Goal: Task Accomplishment & Management: Manage account settings

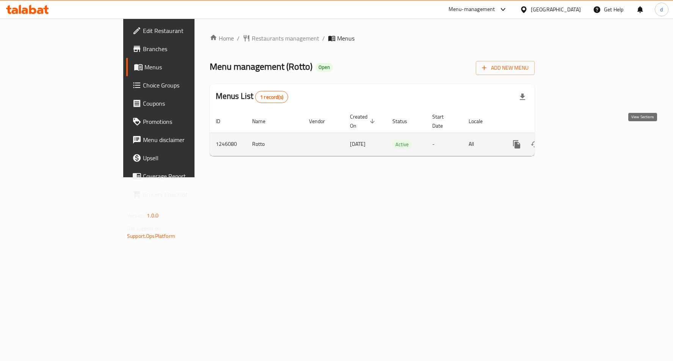
click at [576, 140] on icon "enhanced table" at bounding box center [571, 144] width 9 height 9
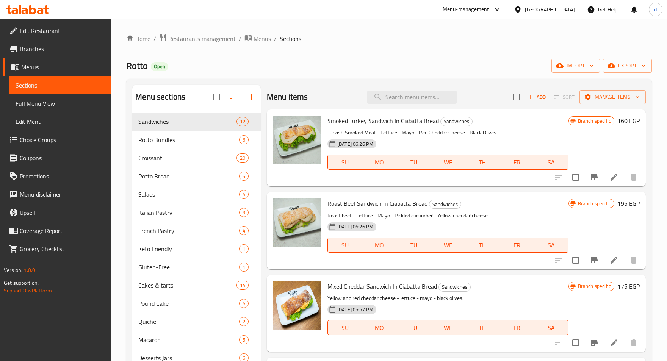
click at [37, 140] on span "Choice Groups" at bounding box center [63, 139] width 86 height 9
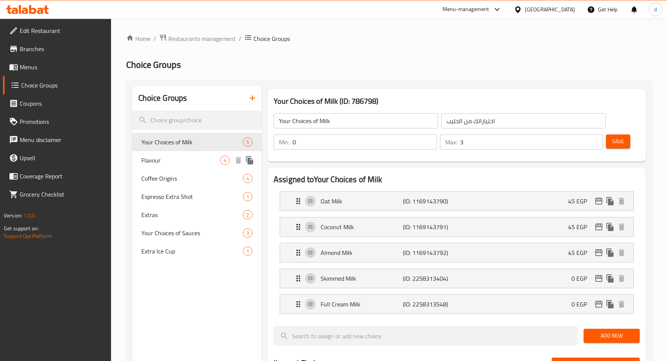
click at [177, 156] on span "Flavour" at bounding box center [180, 160] width 79 height 9
type input "Flavour"
type input "نكهة"
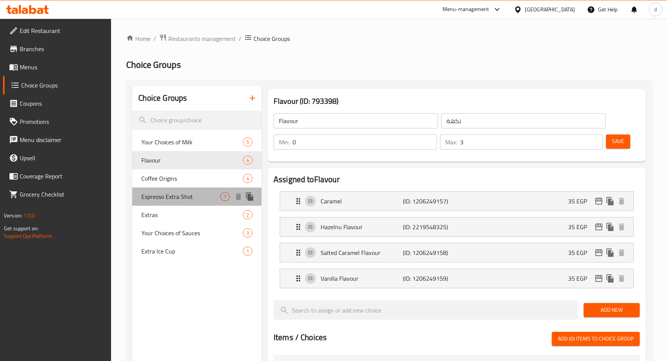
click at [165, 198] on span "Espresso Extra Shot" at bounding box center [180, 196] width 79 height 9
type input "Espresso Extra Shot"
type input "شوت اسبرسو اضافي"
type input "1"
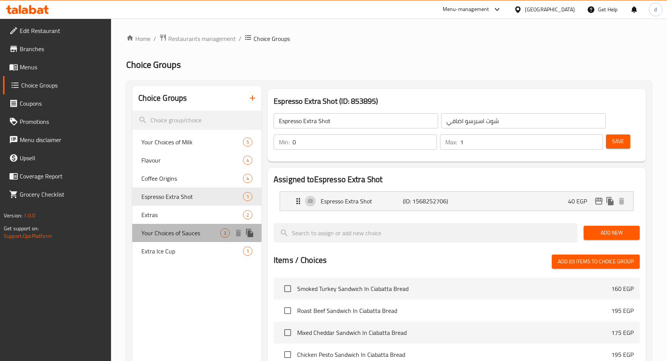
click at [180, 229] on span "Your Choices of Sauces" at bounding box center [180, 233] width 79 height 9
type input "Your Choices of Sauces"
type input "اختياراتك من الصوصات"
type input "3"
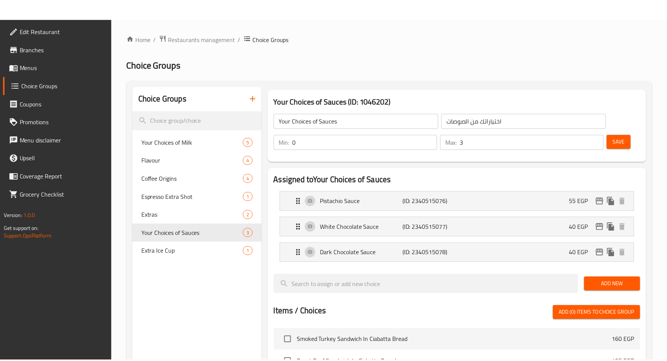
scroll to position [265, 0]
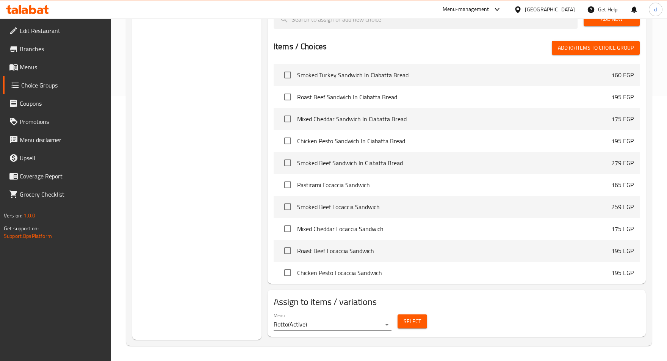
click at [234, 223] on div "Choice Groups Your Choices of Milk 5 Flavour 4 Coffee Origins 4 Espresso Extra …" at bounding box center [196, 80] width 129 height 519
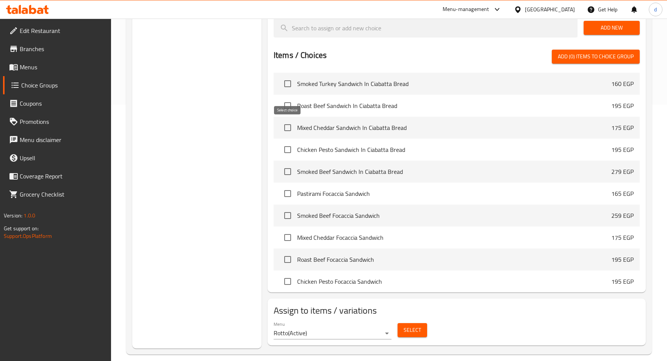
scroll to position [0, 0]
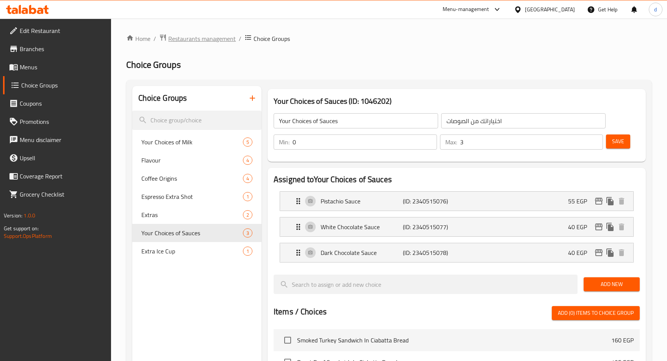
click at [196, 37] on span "Restaurants management" at bounding box center [201, 38] width 67 height 9
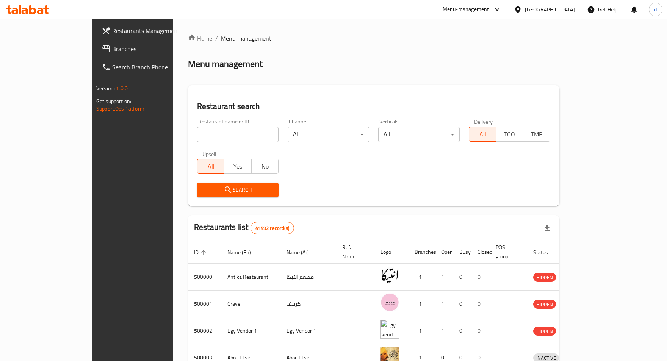
click at [112, 50] on span "Branches" at bounding box center [155, 48] width 86 height 9
